Goal: Task Accomplishment & Management: Complete application form

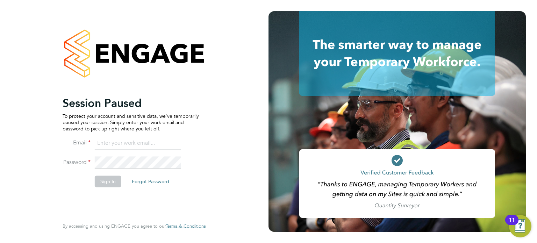
type input "h.furby@randstadcpe.com"
click at [114, 183] on button "Sign In" at bounding box center [108, 181] width 27 height 11
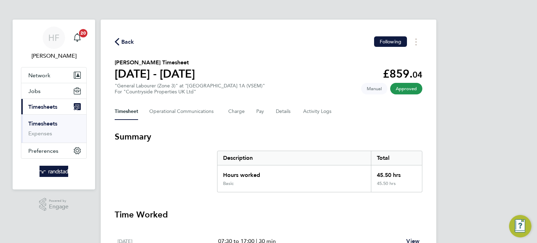
click at [41, 123] on link "Timesheets" at bounding box center [42, 123] width 29 height 7
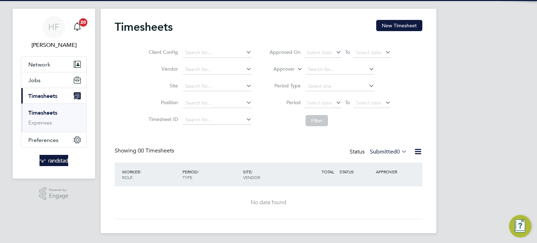
scroll to position [12, 0]
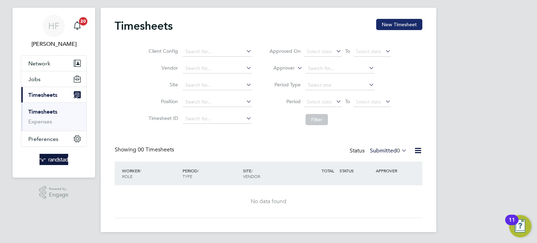
click at [408, 28] on button "New Timesheet" at bounding box center [399, 24] width 46 height 11
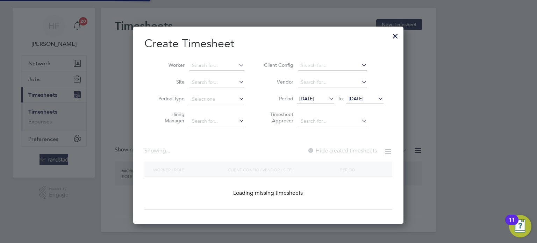
scroll to position [197, 271]
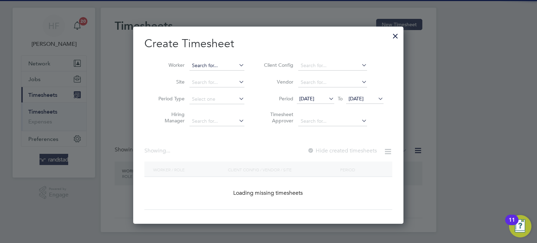
click at [214, 65] on input at bounding box center [217, 66] width 55 height 10
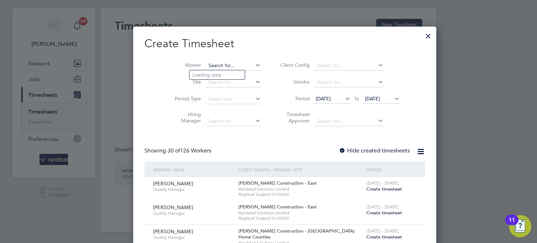
scroll to position [1515, 271]
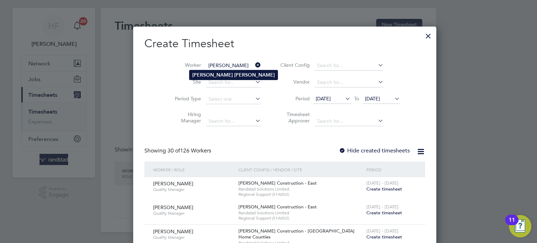
click at [219, 75] on li "[PERSON_NAME]" at bounding box center [234, 74] width 88 height 9
type input "[PERSON_NAME]"
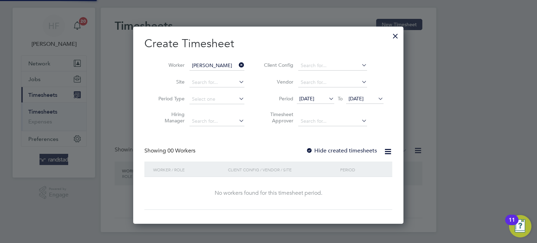
scroll to position [197, 271]
click at [363, 100] on span "[DATE]" at bounding box center [356, 99] width 15 height 6
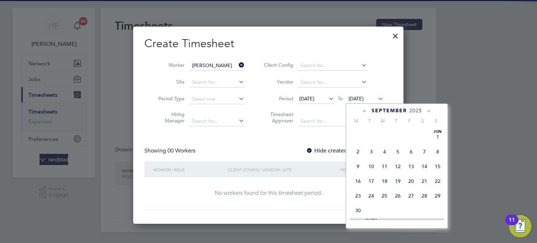
scroll to position [248, 0]
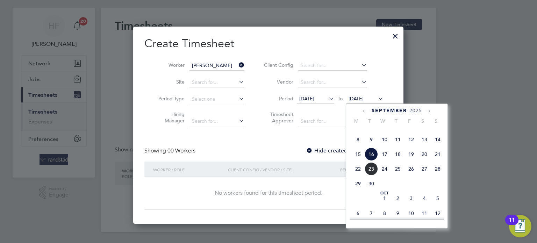
click at [438, 161] on span "21" at bounding box center [437, 154] width 13 height 13
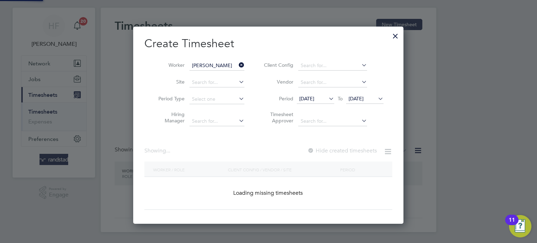
scroll to position [197, 271]
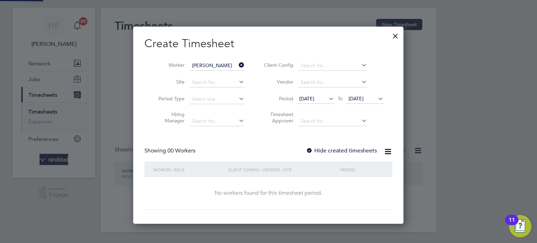
click at [353, 151] on label "Hide created timesheets" at bounding box center [341, 150] width 71 height 7
click at [354, 150] on label "Hide created timesheets" at bounding box center [341, 150] width 71 height 7
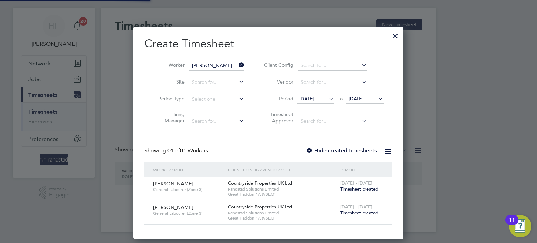
scroll to position [212, 271]
click at [356, 211] on span "Timesheet created" at bounding box center [359, 213] width 38 height 6
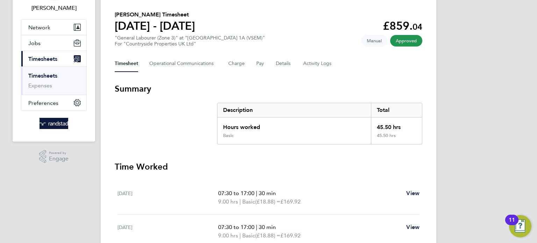
scroll to position [45, 0]
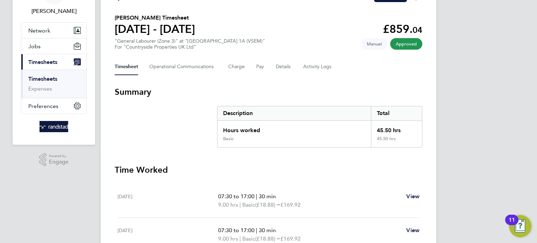
click at [55, 78] on link "Timesheets" at bounding box center [42, 79] width 29 height 7
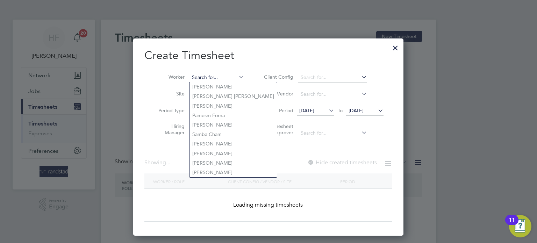
click at [215, 73] on input at bounding box center [217, 78] width 55 height 10
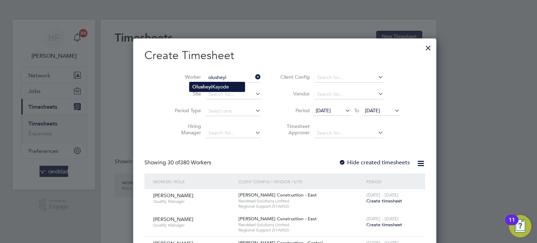
click at [221, 87] on li "[PERSON_NAME]" at bounding box center [217, 86] width 55 height 9
type input "[PERSON_NAME]"
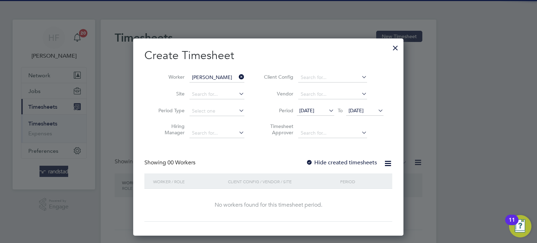
click at [364, 111] on span "[DATE]" at bounding box center [356, 110] width 15 height 6
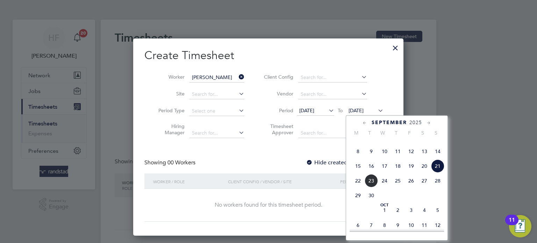
click at [442, 173] on span "21" at bounding box center [437, 166] width 13 height 13
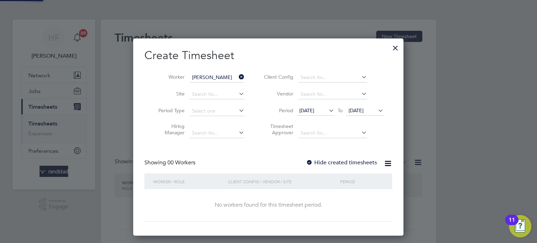
click at [371, 165] on label "Hide created timesheets" at bounding box center [341, 162] width 71 height 7
click at [359, 164] on label "Hide created timesheets" at bounding box center [341, 162] width 71 height 7
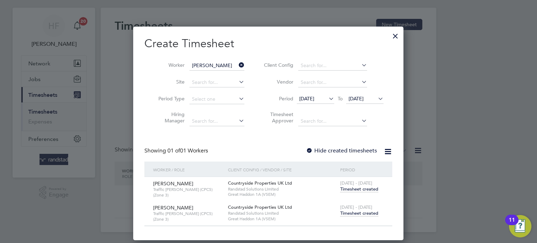
click at [359, 211] on span "Timesheet created" at bounding box center [359, 213] width 38 height 6
